Goal: Find specific page/section: Find specific page/section

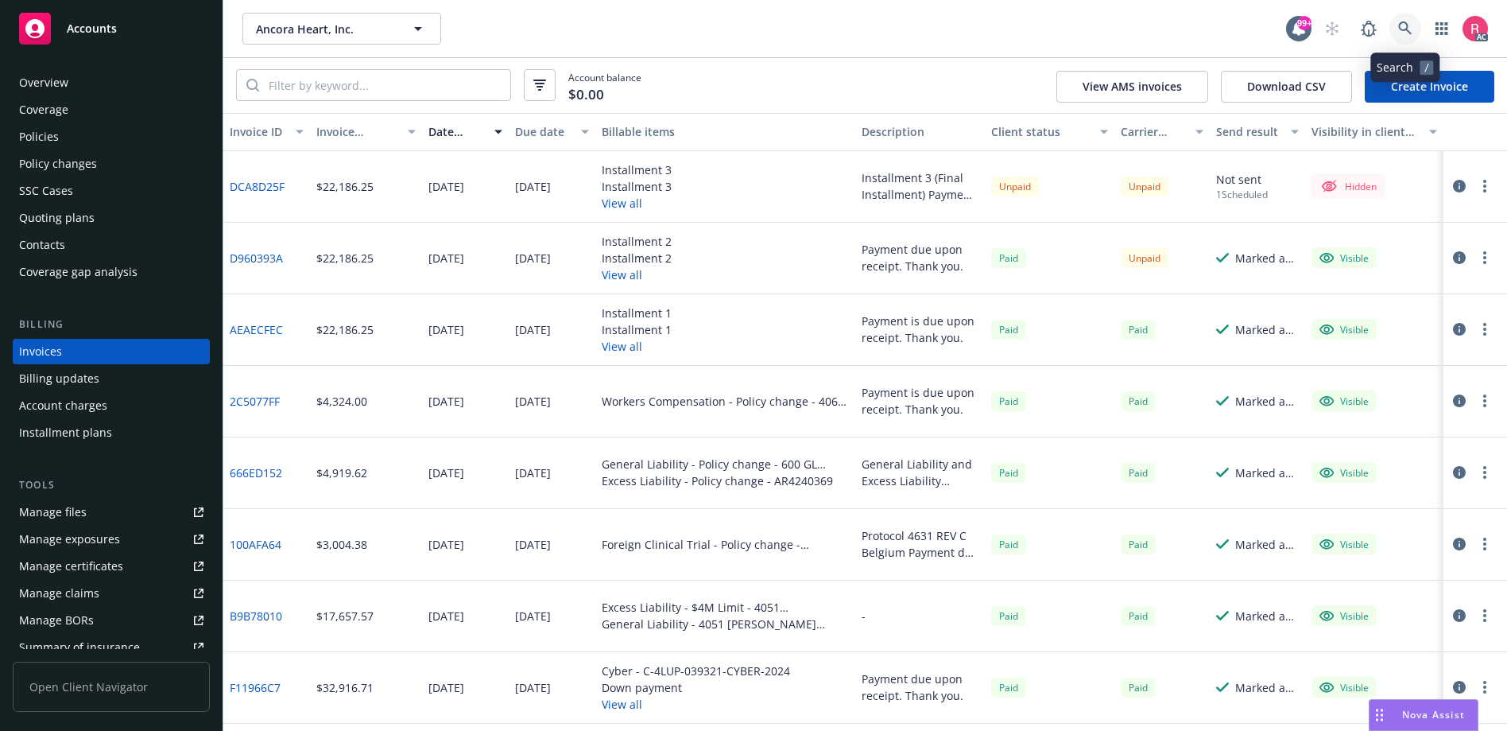
click at [1404, 25] on icon at bounding box center [1405, 28] width 14 height 14
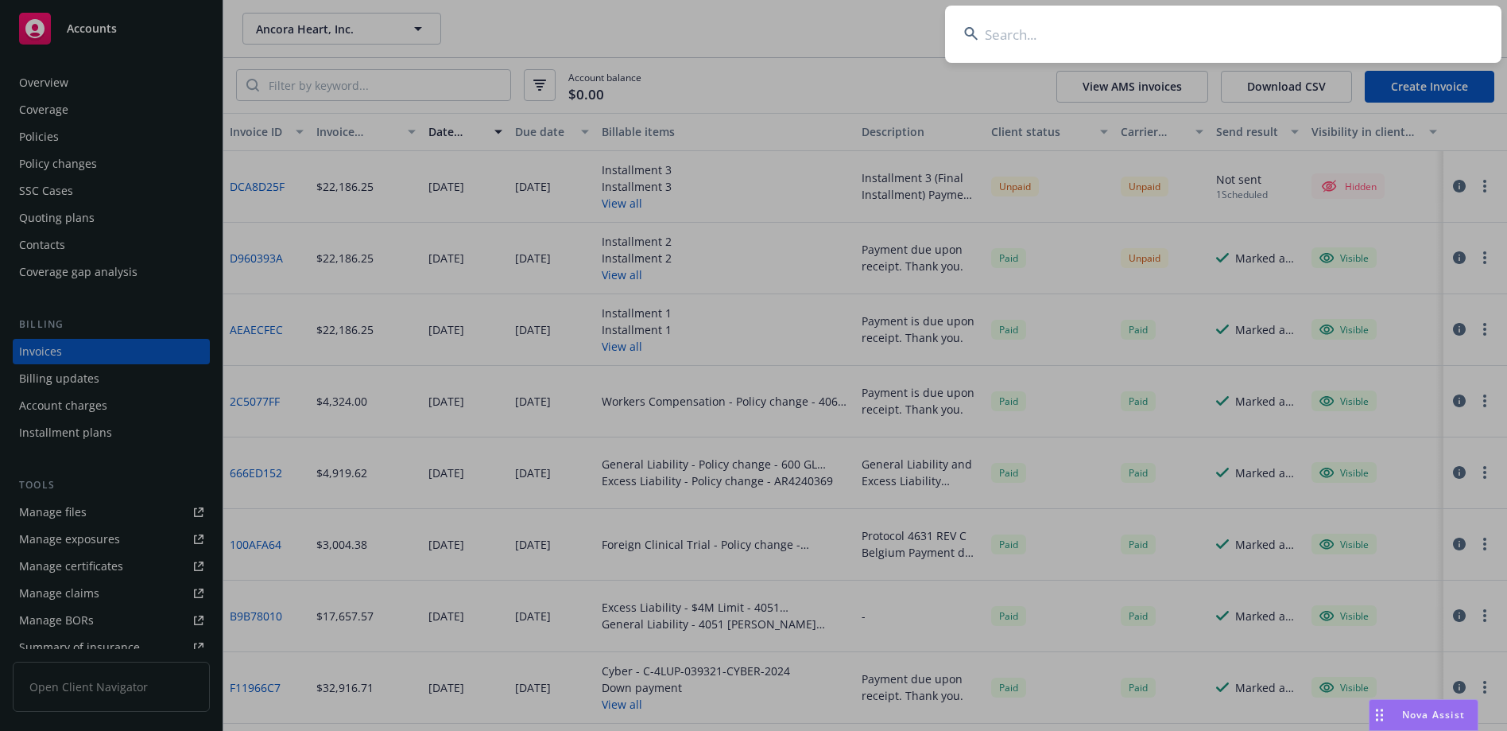
click at [983, 40] on input at bounding box center [1223, 34] width 557 height 57
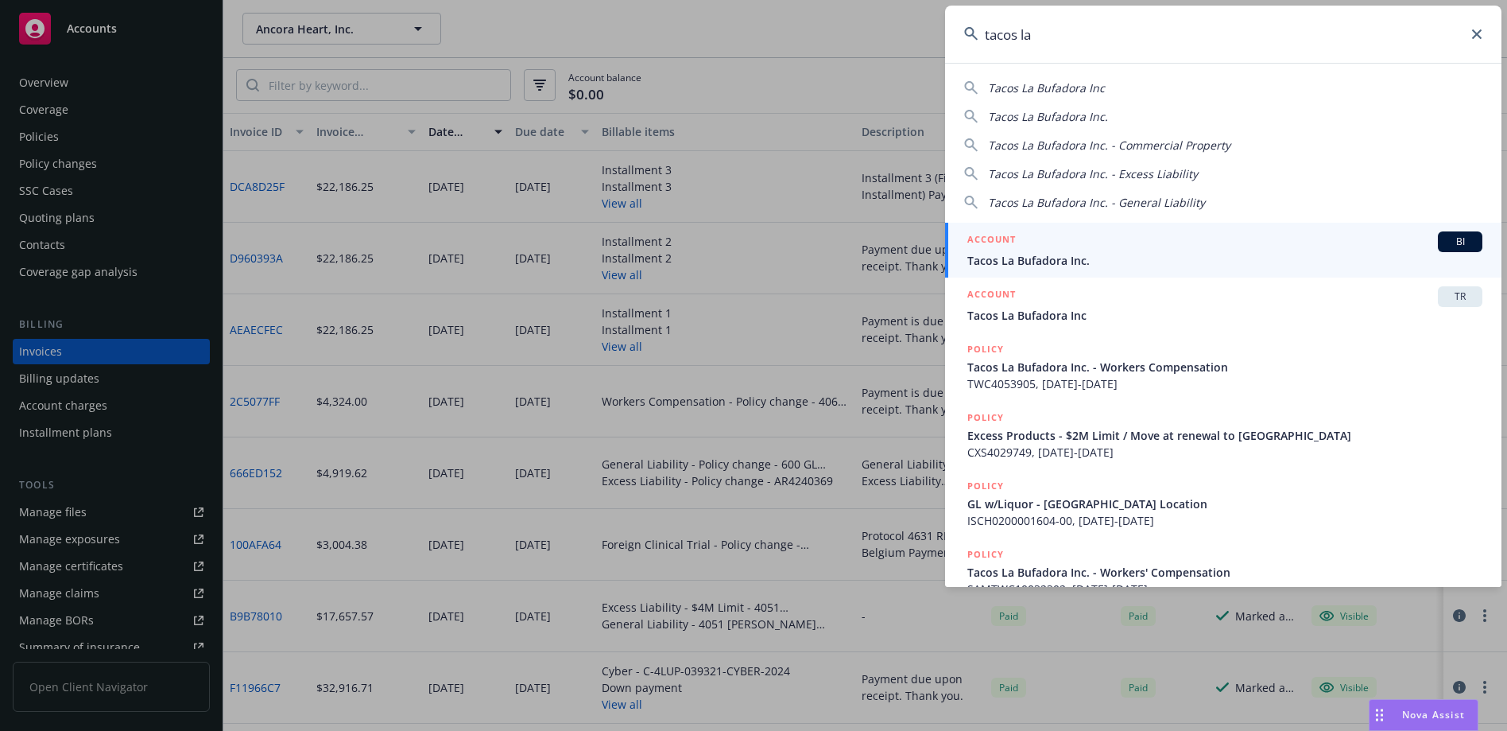
type input "tacos la"
click at [1445, 239] on span "BI" at bounding box center [1461, 242] width 32 height 14
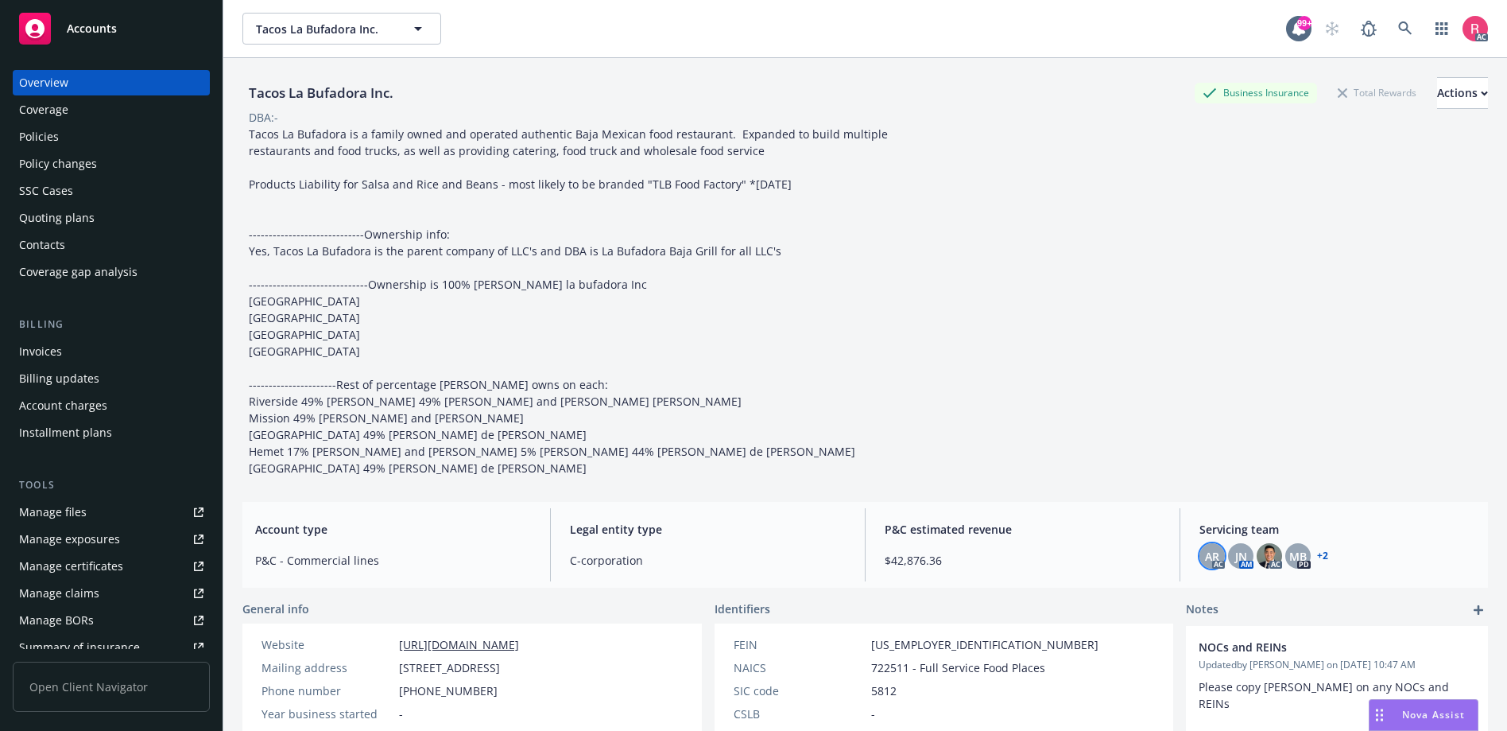
click at [1205, 564] on span "AR" at bounding box center [1212, 556] width 14 height 17
click at [1237, 564] on span "JN" at bounding box center [1241, 556] width 12 height 17
click at [1260, 568] on img at bounding box center [1269, 555] width 25 height 25
click at [1289, 564] on span "MB" at bounding box center [1297, 556] width 17 height 17
click at [1398, 21] on icon at bounding box center [1405, 28] width 14 height 14
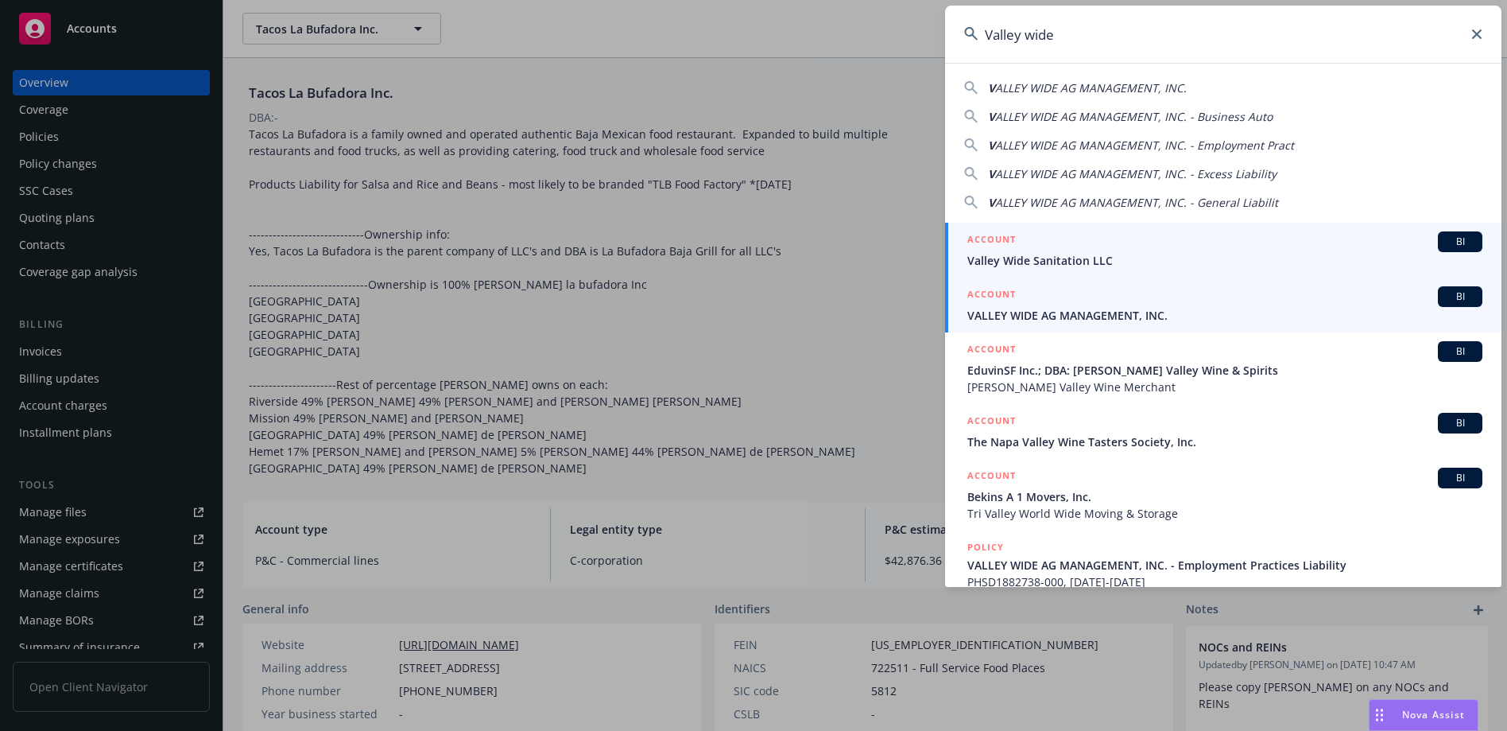
type input "Valley wide"
click at [1445, 301] on span "BI" at bounding box center [1461, 296] width 32 height 14
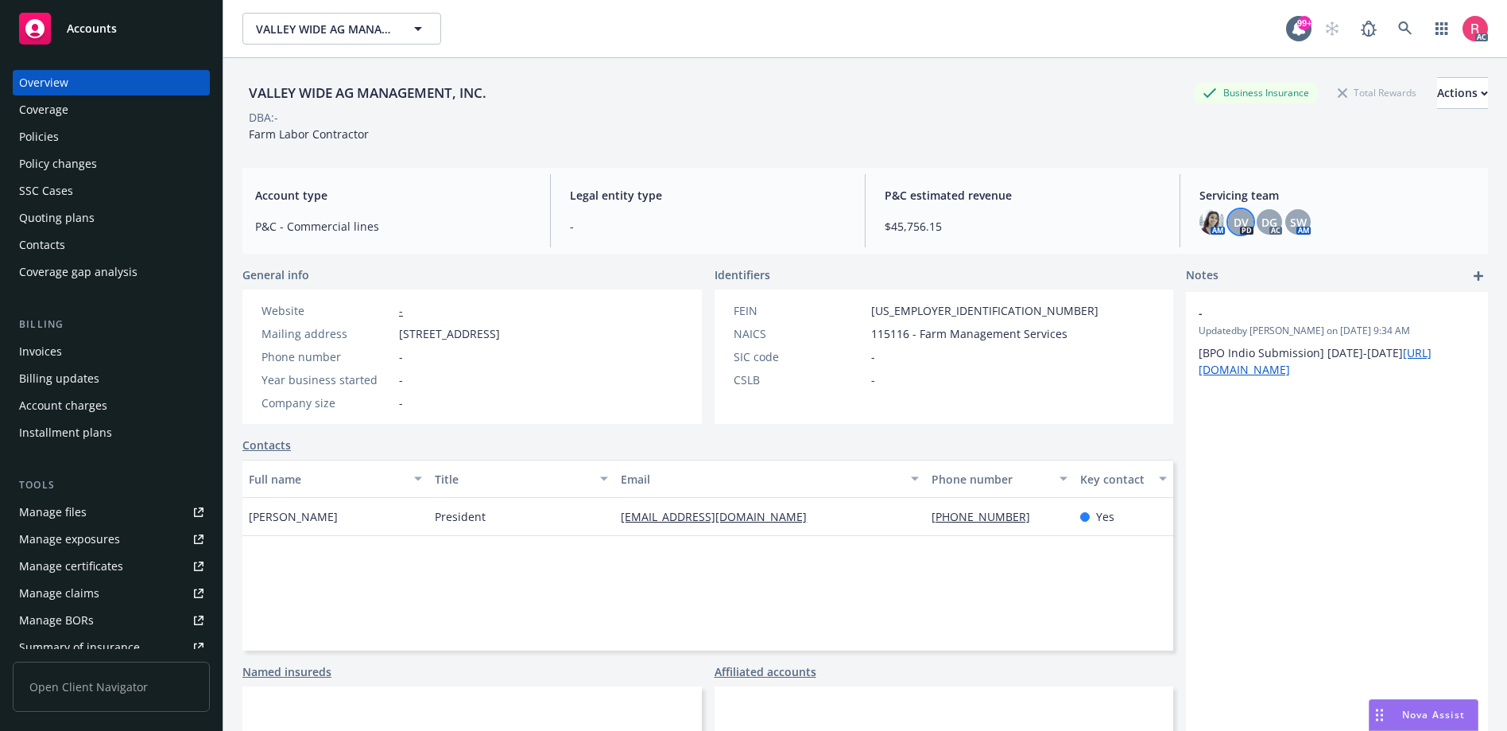
click at [1235, 227] on span "DV" at bounding box center [1241, 222] width 15 height 17
click at [1398, 24] on icon at bounding box center [1405, 28] width 14 height 14
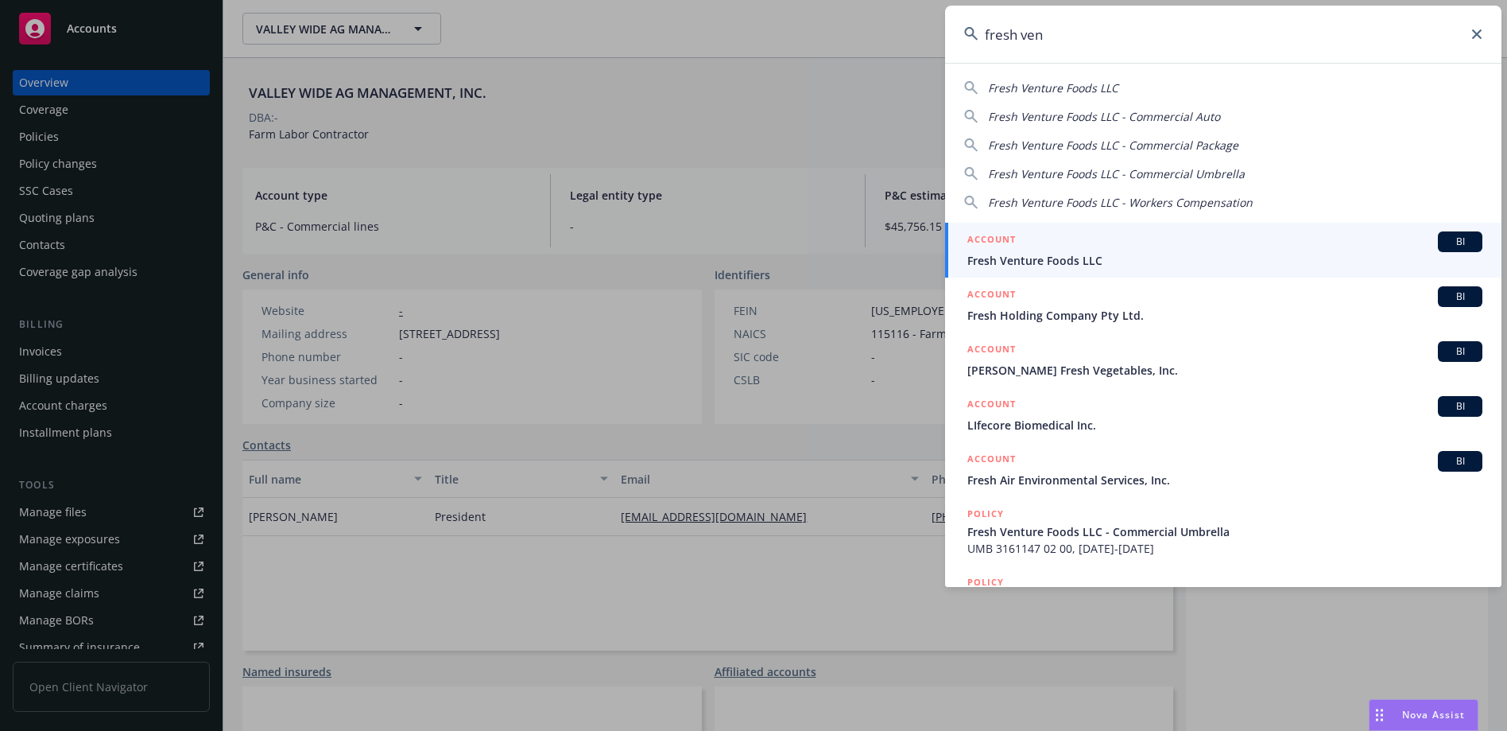
type input "fresh ven"
click at [1448, 234] on div "BI" at bounding box center [1460, 241] width 45 height 21
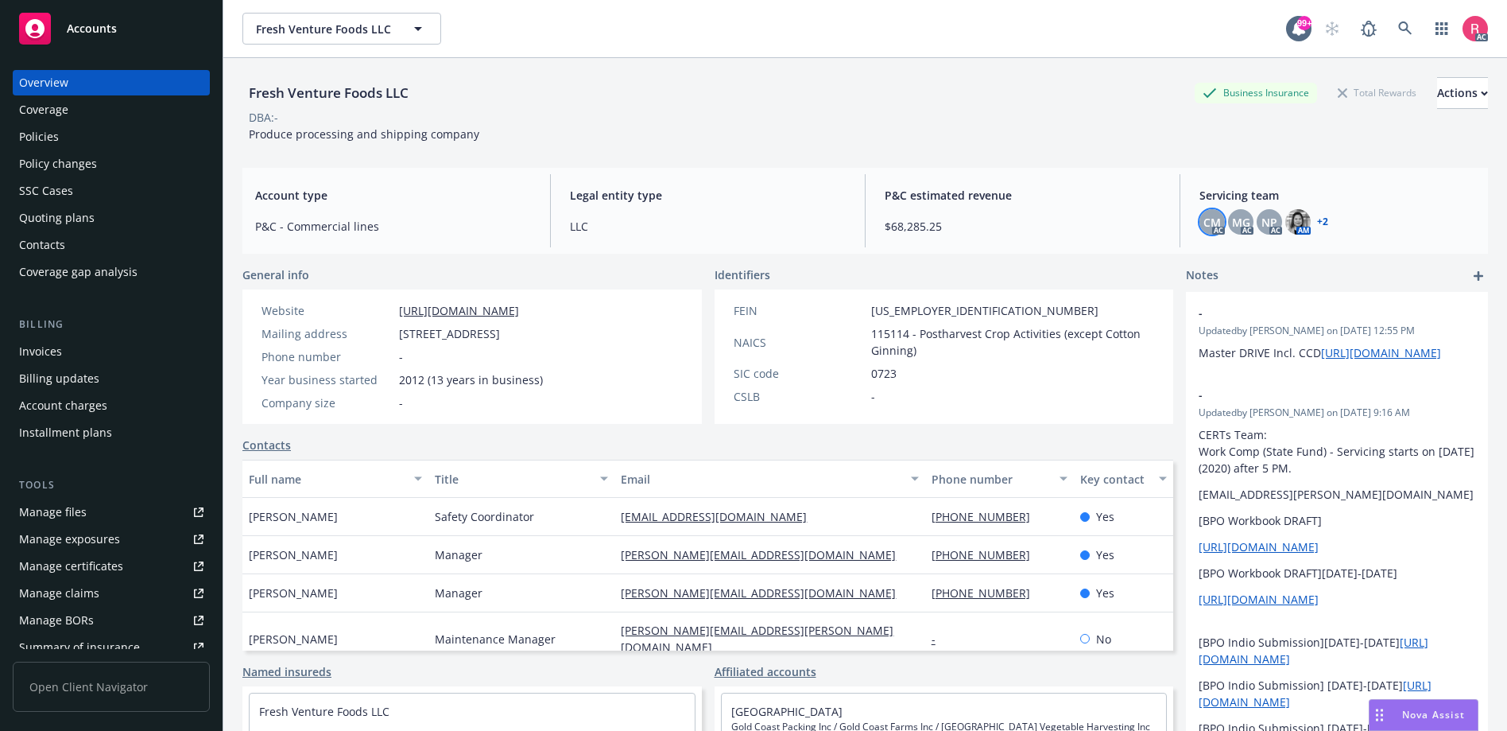
click at [1212, 223] on div "CM" at bounding box center [1212, 221] width 25 height 25
click at [1232, 222] on span "MG" at bounding box center [1241, 222] width 18 height 17
click at [1270, 220] on div "NP" at bounding box center [1269, 221] width 25 height 25
click at [1286, 220] on img at bounding box center [1298, 221] width 25 height 25
click at [1318, 219] on link "+ 2" at bounding box center [1322, 222] width 11 height 10
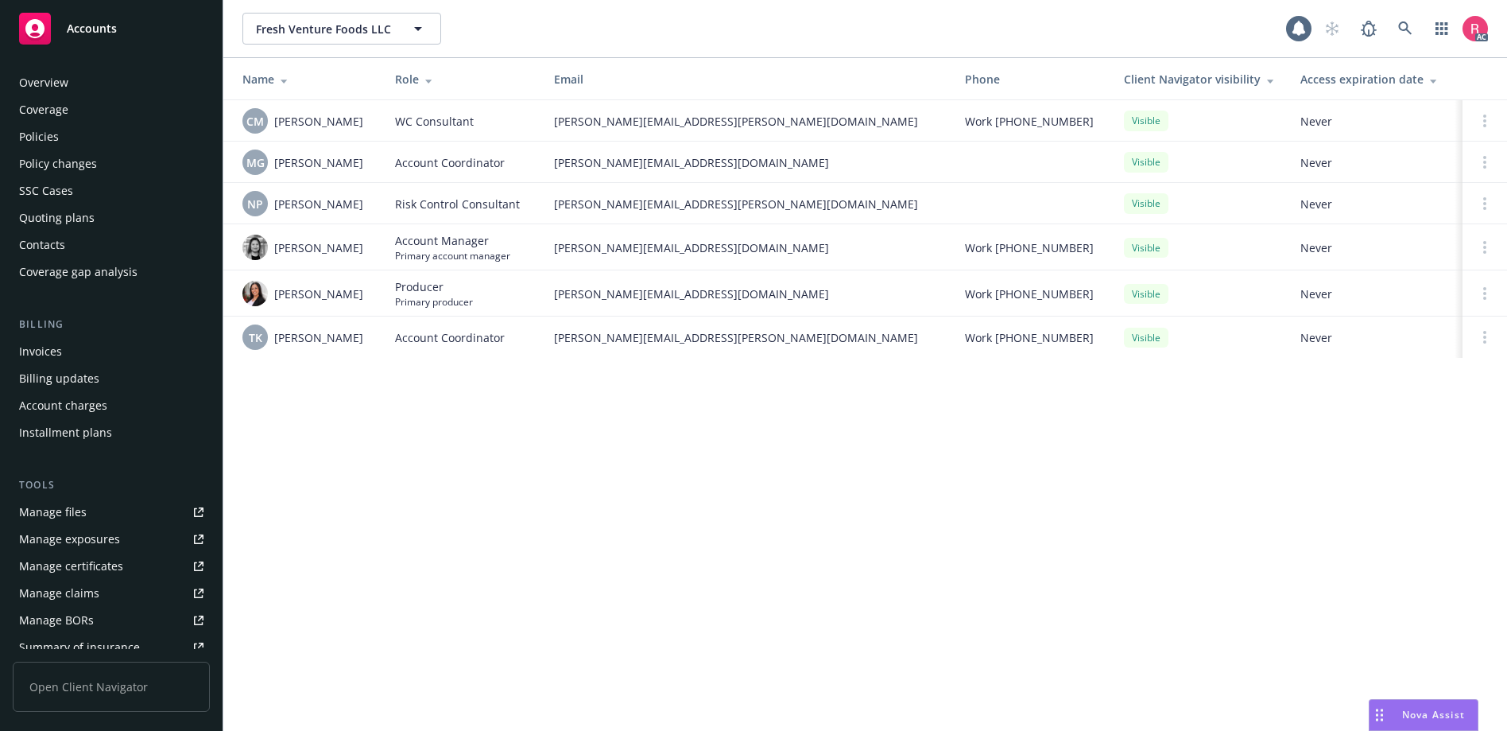
scroll to position [278, 0]
